Goal: Task Accomplishment & Management: Manage account settings

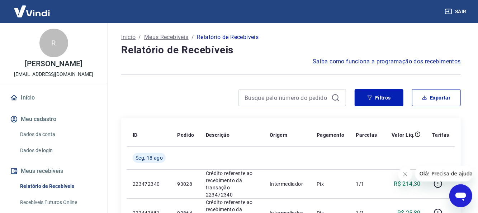
click at [351, 100] on div "Filtros Exportar" at bounding box center [291, 97] width 340 height 17
click at [362, 100] on button "Filtros" at bounding box center [379, 97] width 49 height 17
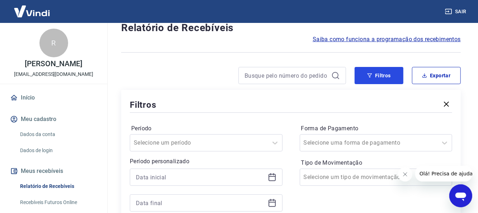
scroll to position [72, 0]
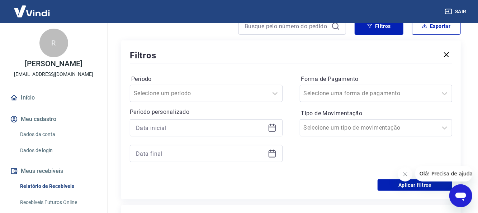
click at [279, 128] on div at bounding box center [206, 127] width 153 height 17
click at [275, 128] on icon at bounding box center [272, 128] width 7 height 7
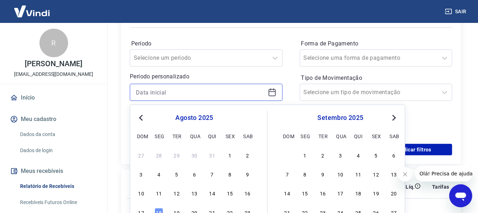
scroll to position [108, 0]
click at [226, 194] on div "15" at bounding box center [230, 193] width 9 height 9
type input "[DATE]"
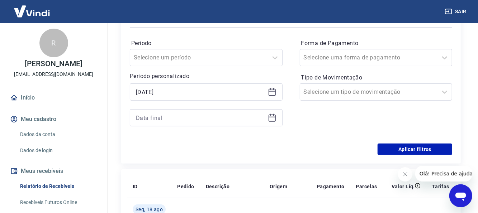
click at [270, 119] on icon at bounding box center [272, 118] width 9 height 9
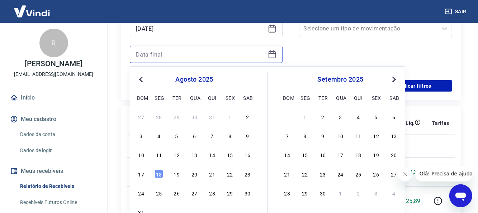
scroll to position [179, 0]
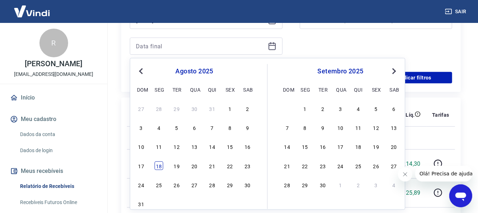
click at [161, 166] on div "18" at bounding box center [159, 166] width 9 height 9
type input "[DATE]"
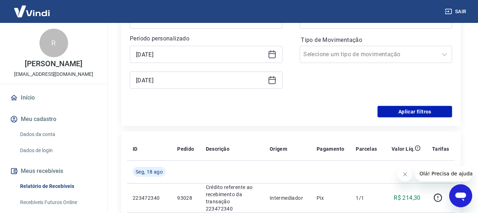
scroll to position [143, 0]
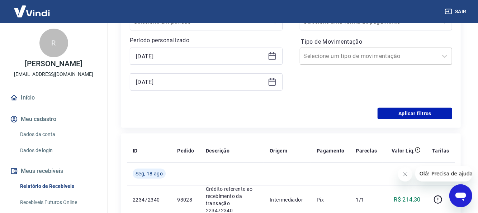
click at [335, 60] on input "Tipo de Movimentação" at bounding box center [340, 56] width 72 height 9
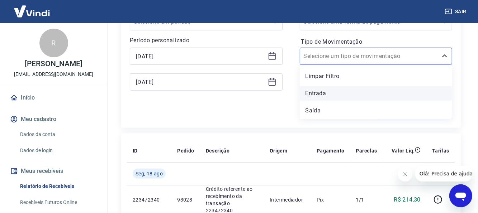
click at [320, 96] on div "Entrada" at bounding box center [376, 93] width 153 height 14
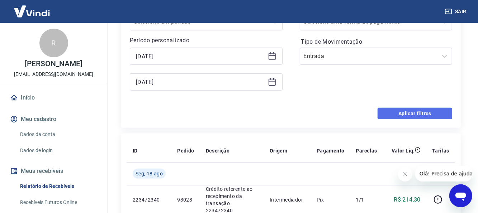
click at [404, 113] on button "Aplicar filtros" at bounding box center [415, 113] width 75 height 11
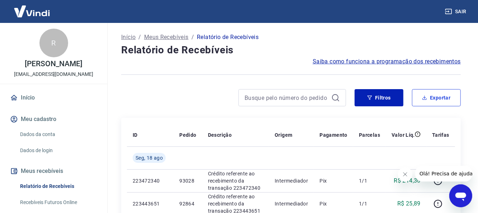
drag, startPoint x: 431, startPoint y: 97, endPoint x: 326, endPoint y: 109, distance: 105.3
click at [431, 97] on button "Exportar" at bounding box center [436, 97] width 49 height 17
type input "[DATE]"
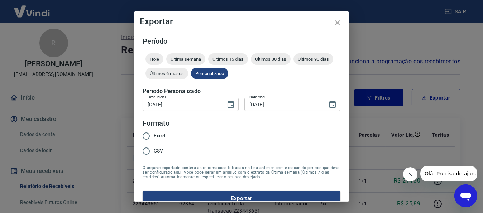
drag, startPoint x: 149, startPoint y: 136, endPoint x: 163, endPoint y: 139, distance: 14.8
click at [149, 136] on input "Excel" at bounding box center [146, 136] width 15 height 15
radio input "true"
click at [238, 190] on form "Período Hoje Última semana Últimos 15 dias Últimos 30 dias Últimos 90 dias Últi…" at bounding box center [242, 122] width 198 height 169
click at [238, 195] on button "Exportar" at bounding box center [242, 198] width 198 height 15
